Goal: Task Accomplishment & Management: Manage account settings

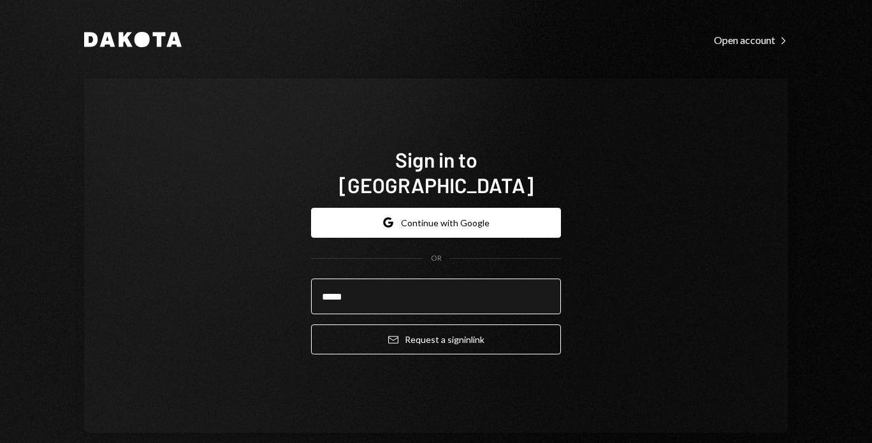
type input "**********"
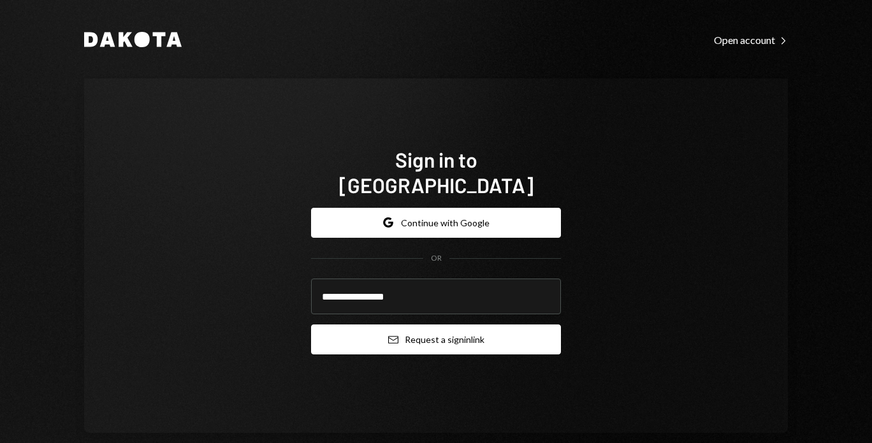
click at [390, 335] on icon "Email" at bounding box center [393, 340] width 10 height 10
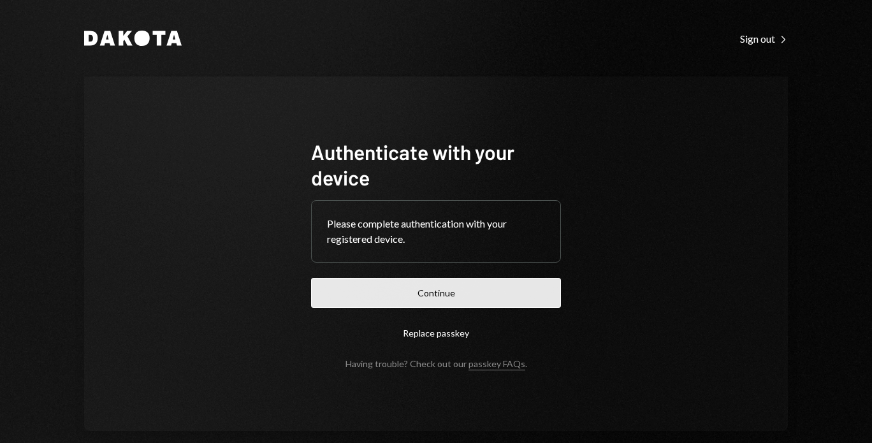
click at [351, 291] on button "Continue" at bounding box center [436, 293] width 250 height 30
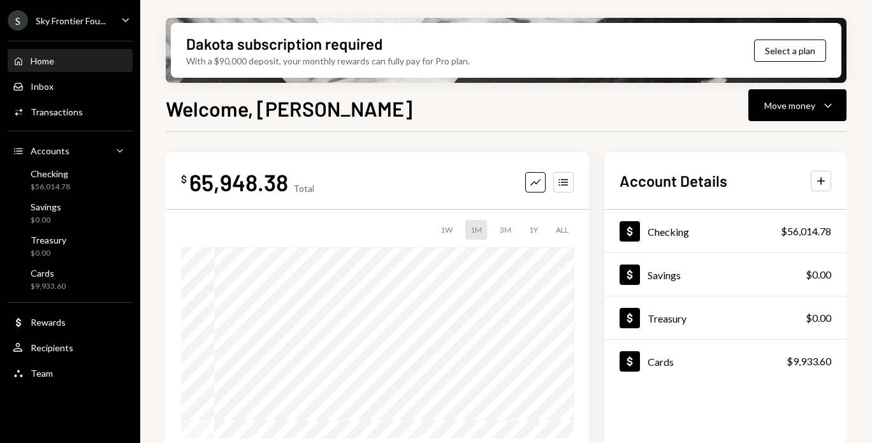
click at [113, 29] on div "S Sky Frontier Fou... Caret Down" at bounding box center [70, 20] width 140 height 20
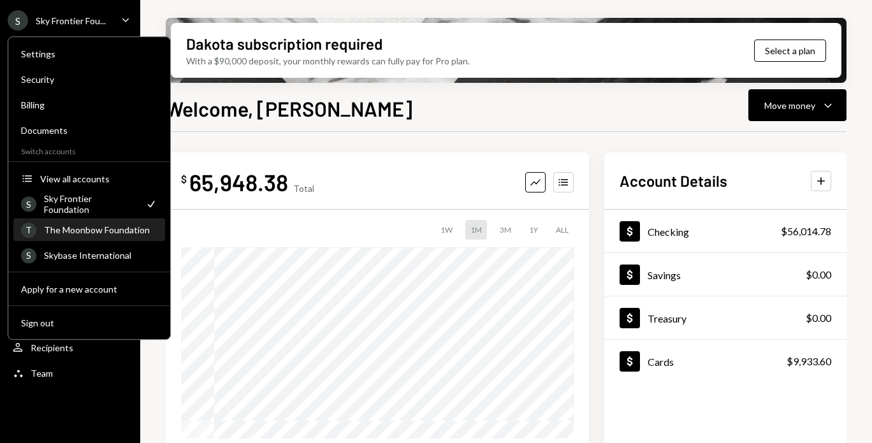
click at [84, 232] on div "The Moonbow Foundation" at bounding box center [100, 229] width 113 height 11
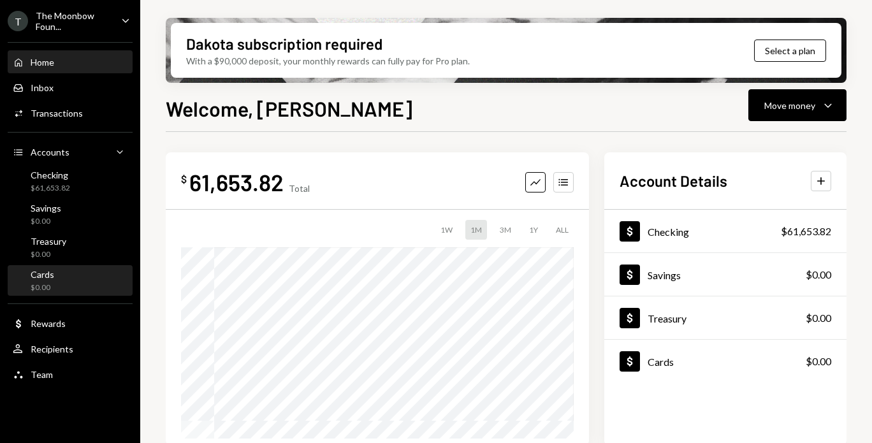
click at [62, 280] on div "Cards $0.00" at bounding box center [70, 281] width 115 height 24
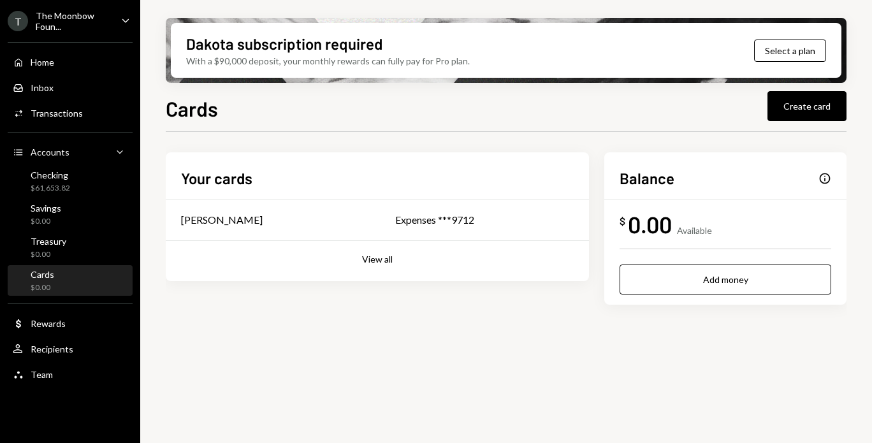
click at [372, 265] on div "Your cards Glenn Kennedy Expenses ***9712 View all" at bounding box center [377, 216] width 423 height 129
click at [369, 259] on button "View all" at bounding box center [377, 260] width 31 height 12
click at [329, 230] on td "[PERSON_NAME]" at bounding box center [296, 220] width 260 height 41
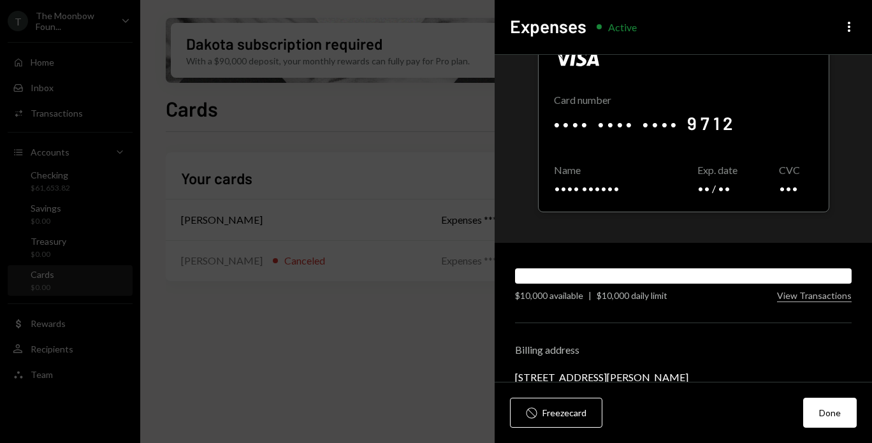
scroll to position [51, 0]
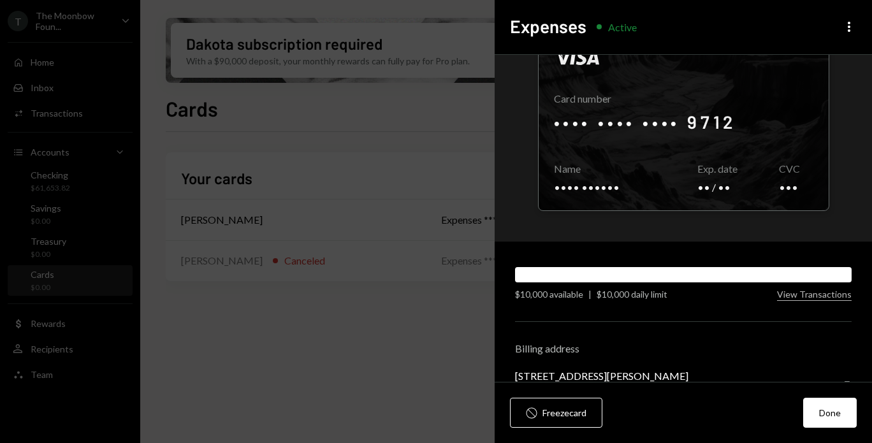
click at [611, 279] on div at bounding box center [683, 274] width 337 height 15
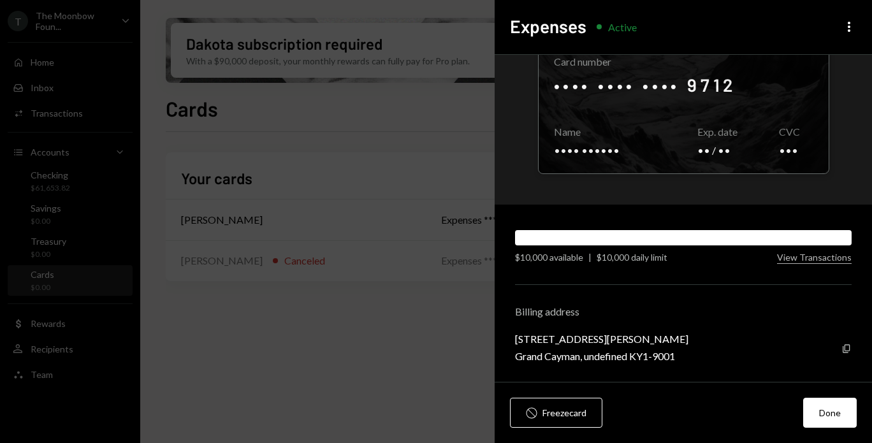
scroll to position [0, 0]
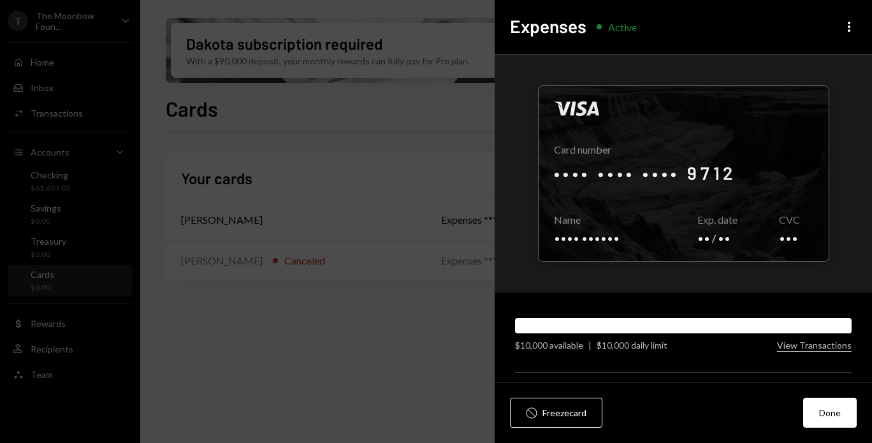
click at [568, 330] on div at bounding box center [683, 325] width 337 height 15
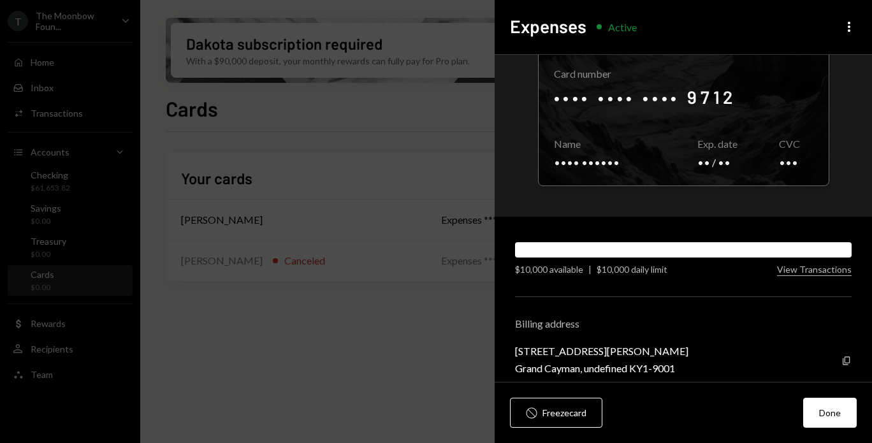
scroll to position [88, 0]
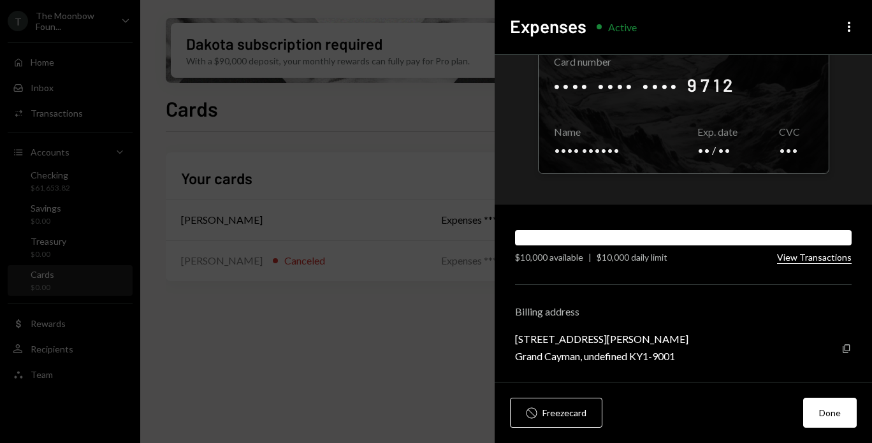
click at [784, 262] on button "View Transactions" at bounding box center [814, 258] width 75 height 12
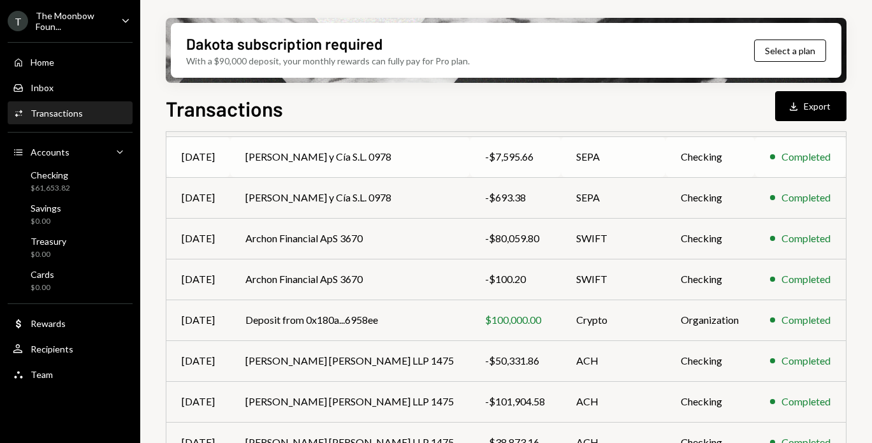
scroll to position [282, 0]
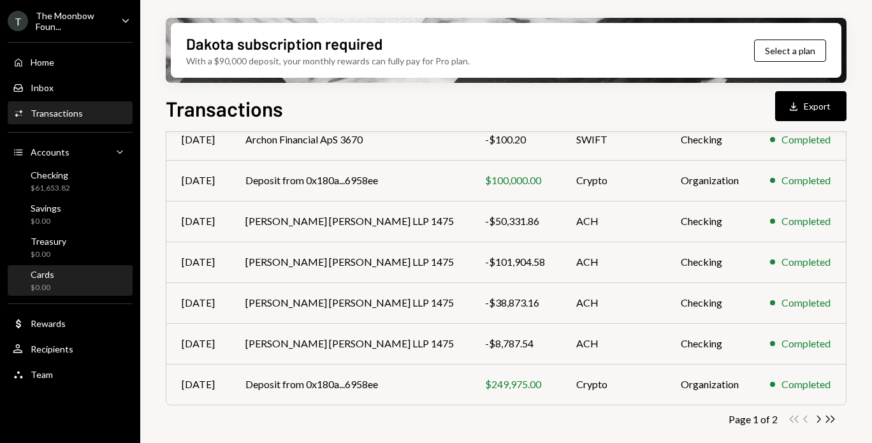
click at [77, 285] on div "Cards $0.00" at bounding box center [70, 281] width 115 height 24
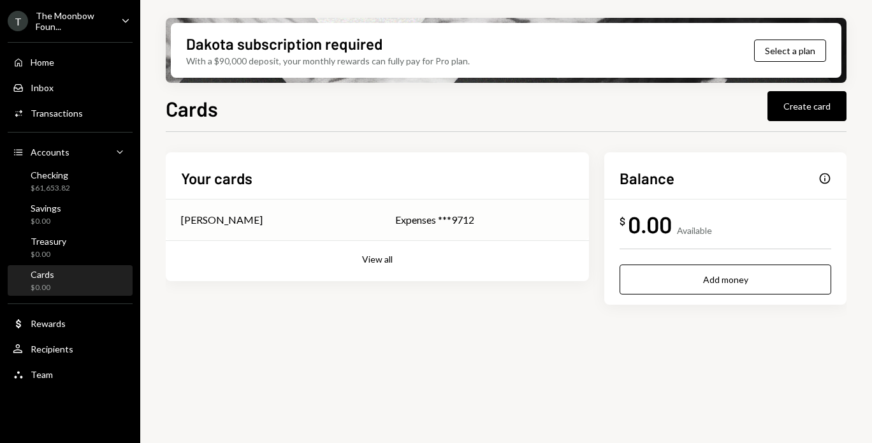
click at [485, 221] on div "Expenses ***9712" at bounding box center [484, 219] width 179 height 15
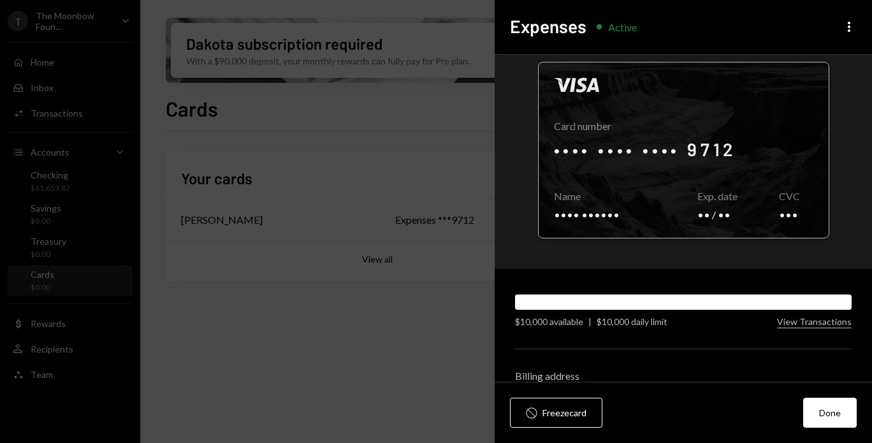
scroll to position [48, 0]
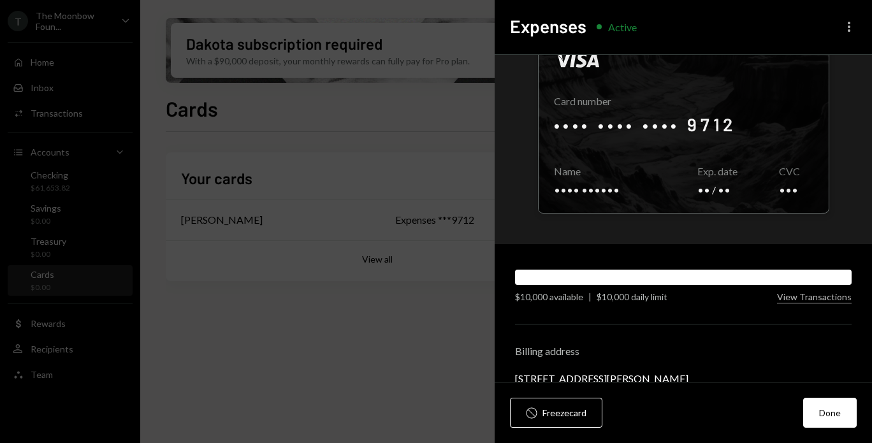
click at [851, 28] on icon "More" at bounding box center [849, 26] width 15 height 15
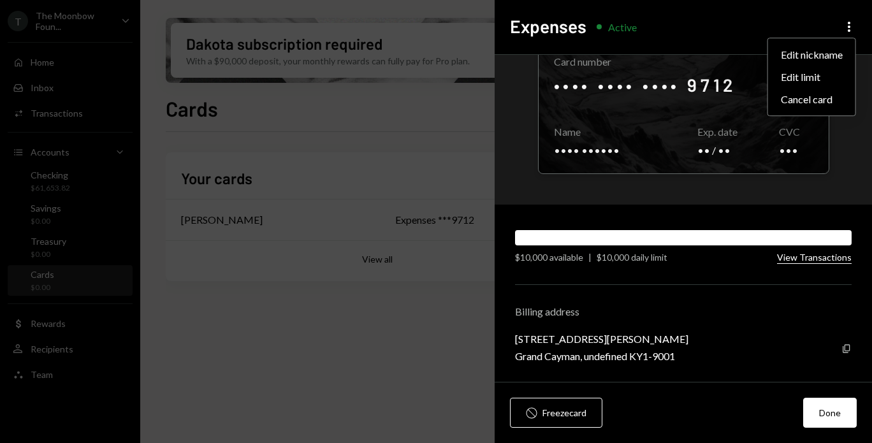
click at [787, 261] on button "View Transactions" at bounding box center [814, 258] width 75 height 12
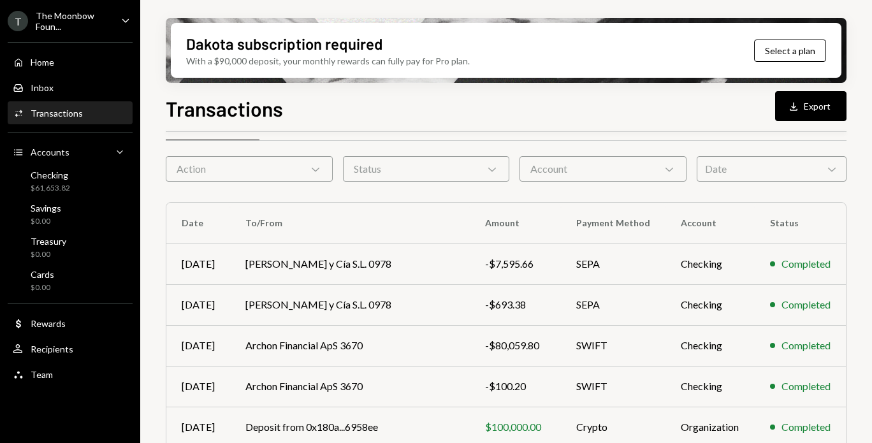
scroll to position [41, 0]
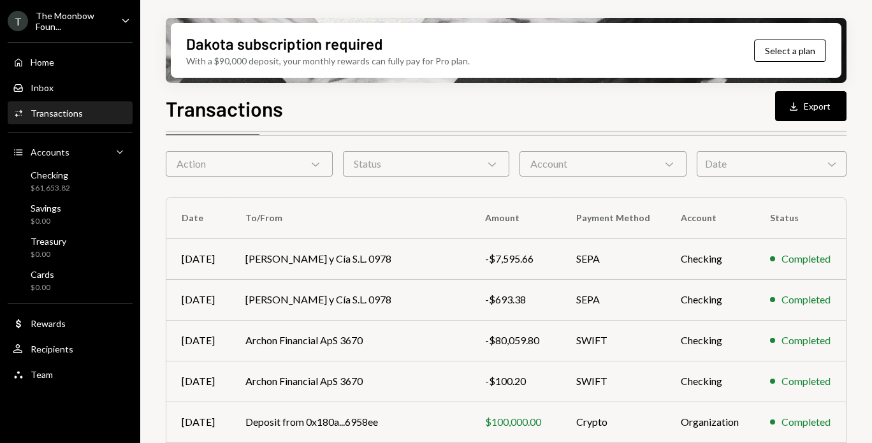
click at [92, 116] on div "Activities Transactions" at bounding box center [70, 113] width 115 height 11
click at [90, 284] on div "Cards $0.00" at bounding box center [70, 281] width 115 height 24
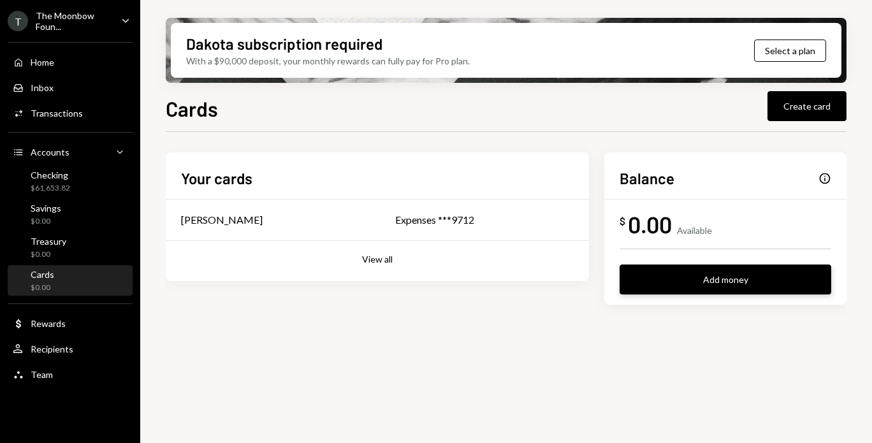
click at [625, 288] on button "Add money" at bounding box center [726, 280] width 212 height 30
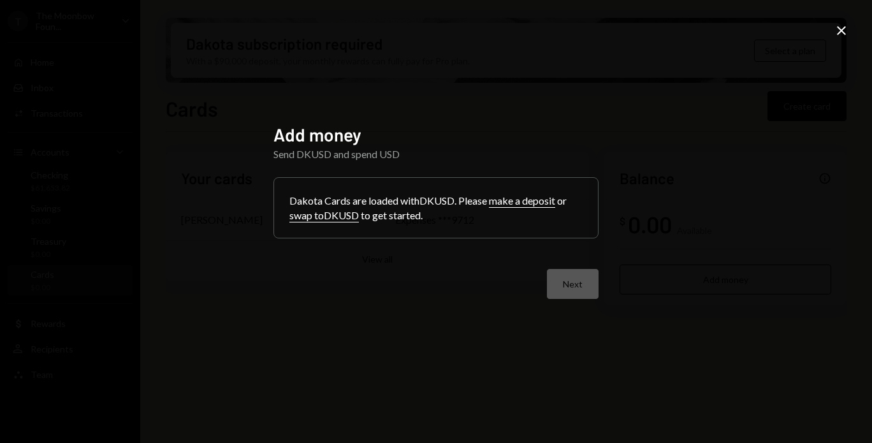
click at [336, 221] on button "swap to DKUSD" at bounding box center [324, 215] width 70 height 13
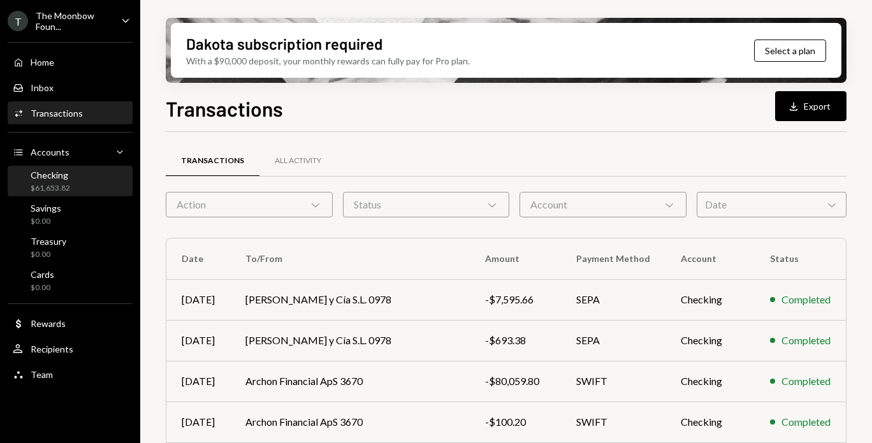
click at [65, 180] on div "Checking $61,653.82" at bounding box center [51, 182] width 40 height 24
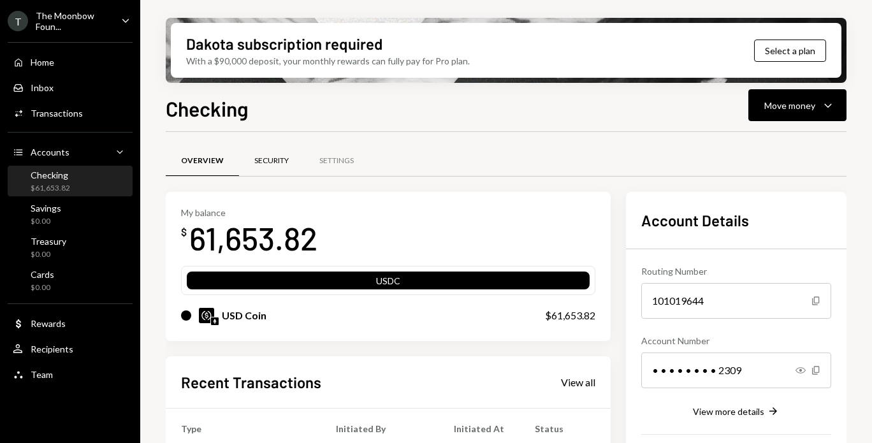
click at [271, 161] on div "Security" at bounding box center [271, 161] width 34 height 11
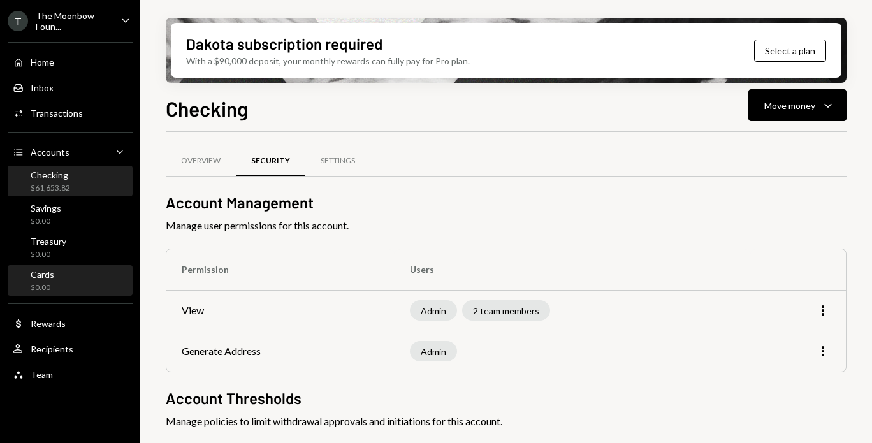
click at [89, 272] on div "Cards $0.00" at bounding box center [70, 281] width 115 height 24
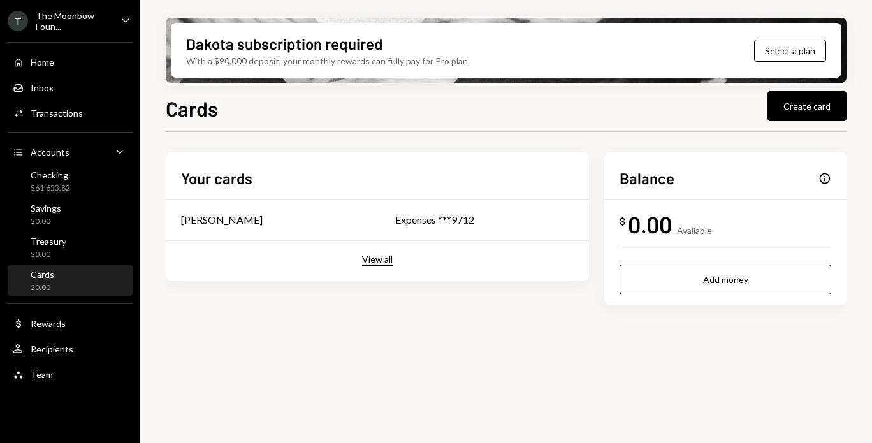
click at [373, 265] on button "View all" at bounding box center [377, 260] width 31 height 12
click at [395, 228] on td "[PERSON_NAME]" at bounding box center [296, 220] width 260 height 41
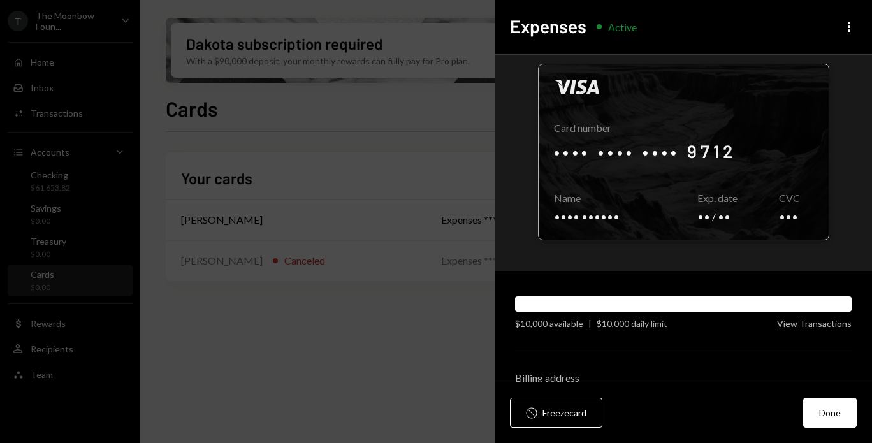
scroll to position [26, 0]
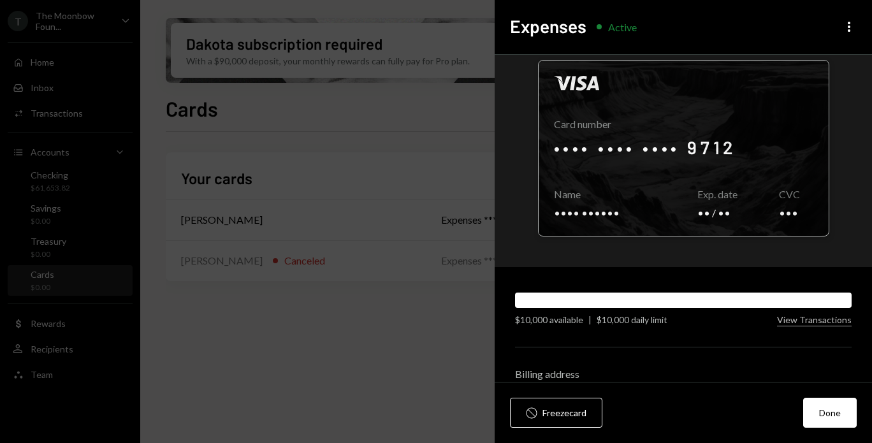
click at [586, 209] on div at bounding box center [684, 148] width 290 height 175
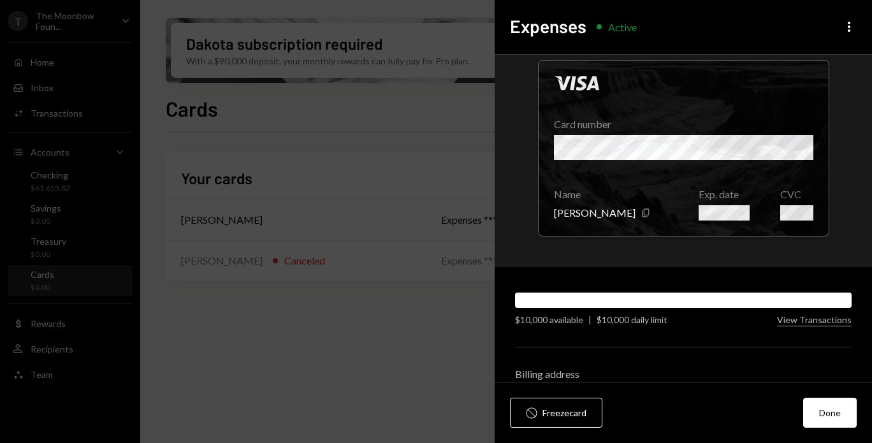
click at [670, 300] on div at bounding box center [683, 300] width 337 height 15
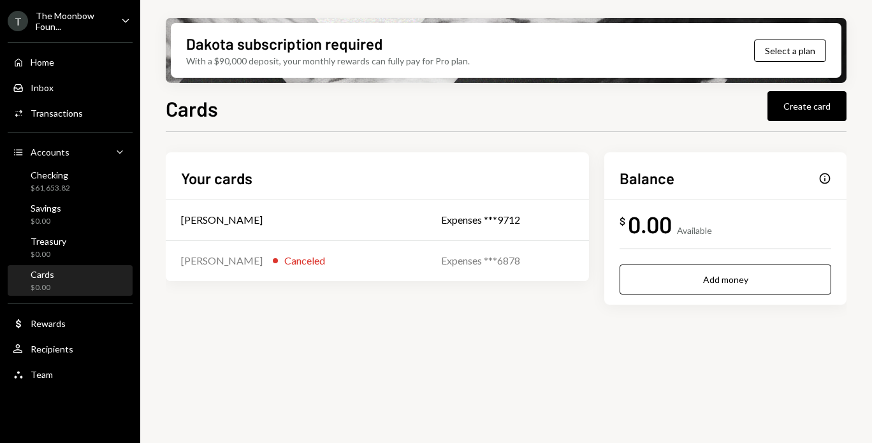
click at [703, 214] on div "$ 0.00 Available" at bounding box center [726, 224] width 212 height 29
